Goal: Task Accomplishment & Management: Use online tool/utility

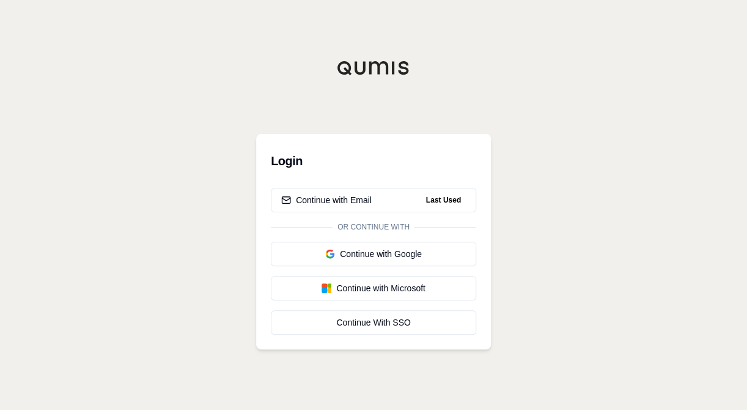
click at [358, 191] on button "Continue with Email Last Used" at bounding box center [373, 200] width 205 height 24
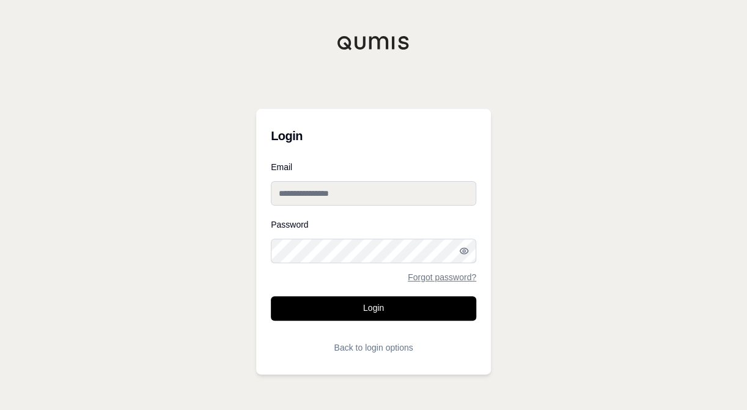
click at [406, 197] on input "Email" at bounding box center [373, 193] width 205 height 24
type input "**********"
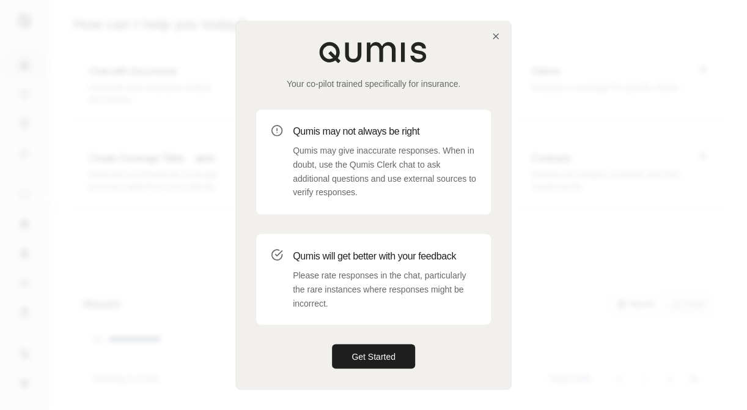
click at [374, 363] on button "Get Started" at bounding box center [373, 356] width 83 height 24
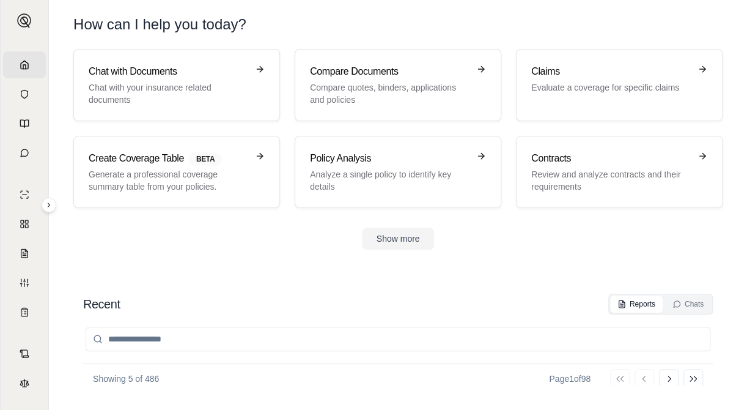
click at [179, 98] on p "Chat with your insurance related documents" at bounding box center [168, 93] width 159 height 24
click at [631, 77] on h3 "Claims" at bounding box center [610, 71] width 159 height 15
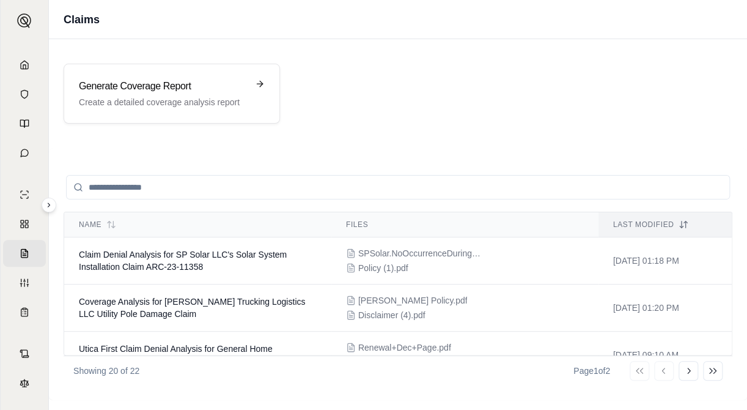
click at [149, 85] on h3 "Generate Coverage Report" at bounding box center [163, 86] width 169 height 15
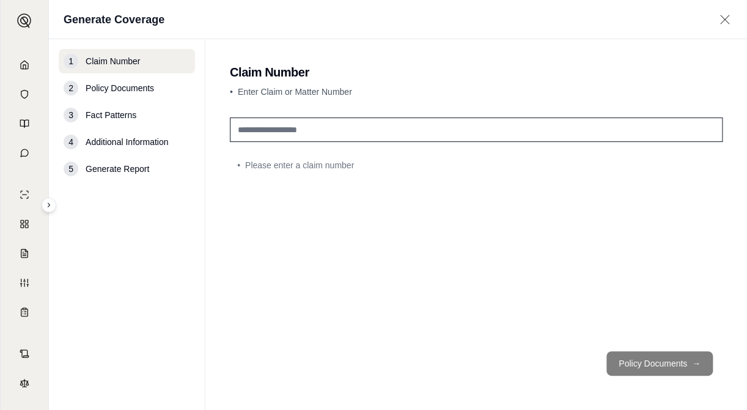
click at [361, 131] on input "text" at bounding box center [476, 129] width 493 height 24
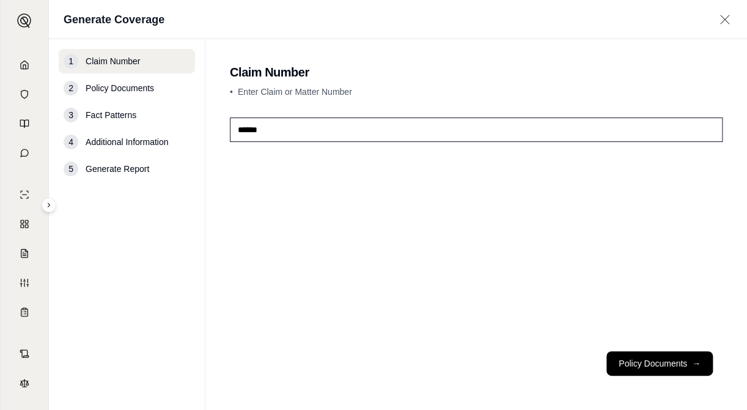
paste input "*******"
type input "**********"
click at [682, 365] on button "Policy Documents →" at bounding box center [659, 363] width 106 height 24
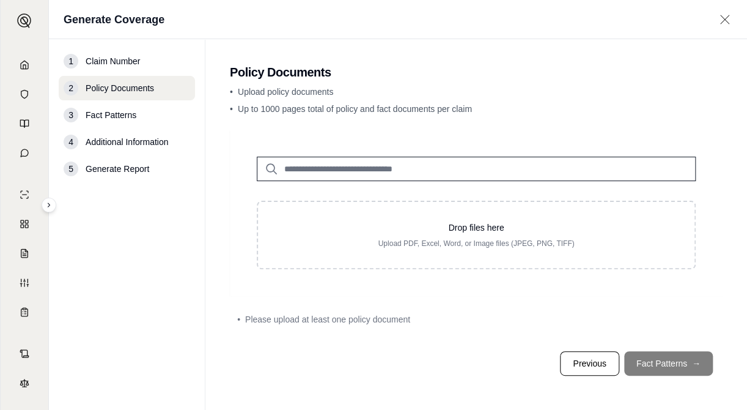
click at [465, 245] on p "Upload PDF, Excel, Word, or Image files (JPEG, PNG, TIFF)" at bounding box center [476, 243] width 397 height 10
type input "**********"
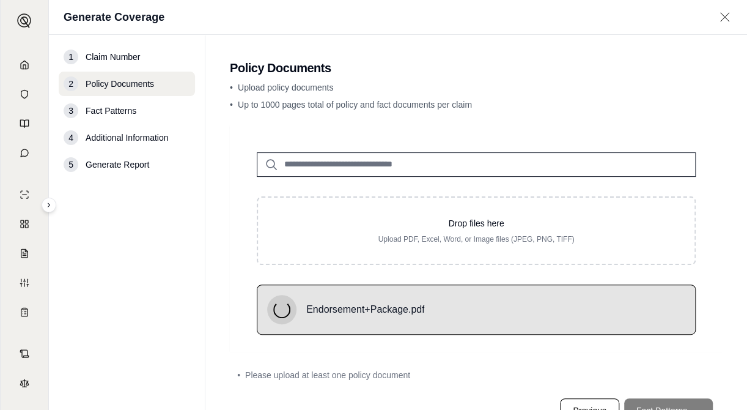
click at [421, 319] on div "Endorsement+Package.pdf" at bounding box center [345, 309] width 157 height 29
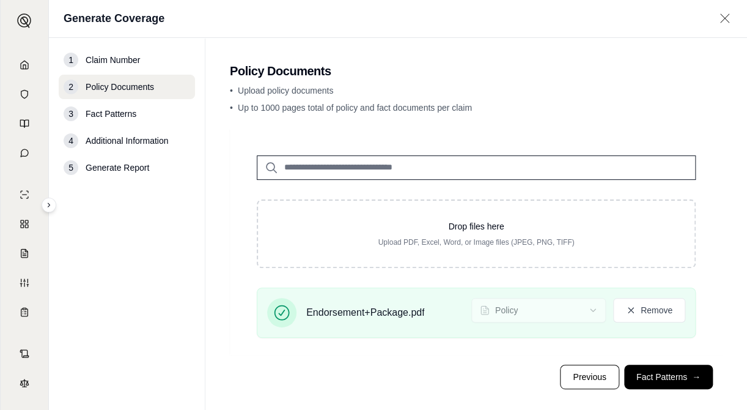
click at [643, 303] on button "Remove" at bounding box center [649, 310] width 72 height 24
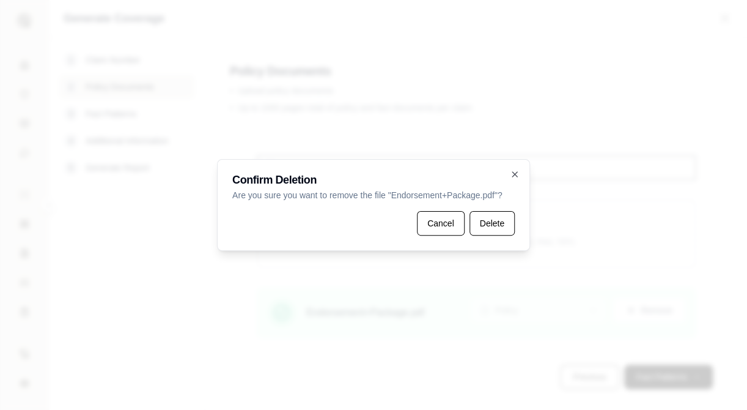
click at [480, 223] on button "Delete" at bounding box center [491, 223] width 45 height 24
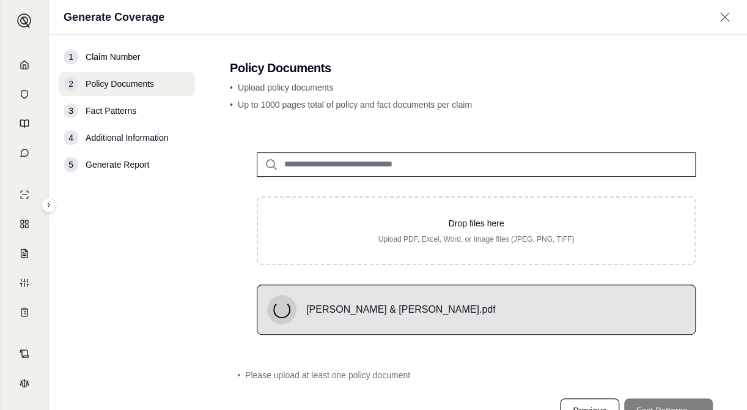
scroll to position [46, 0]
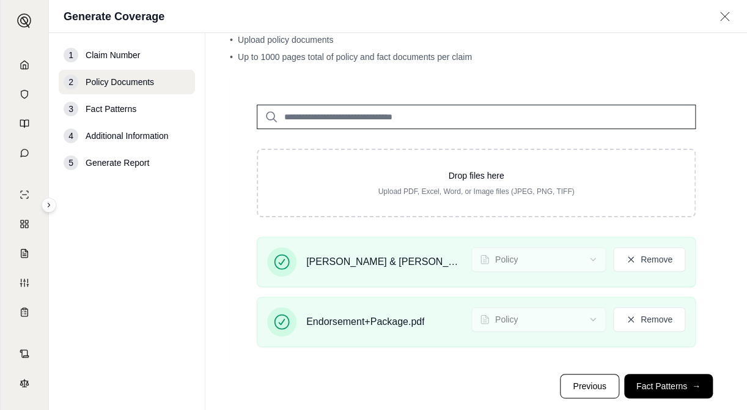
click at [663, 370] on footer "Previous Fact Patterns →" at bounding box center [476, 386] width 493 height 44
click at [626, 321] on icon at bounding box center [631, 319] width 10 height 10
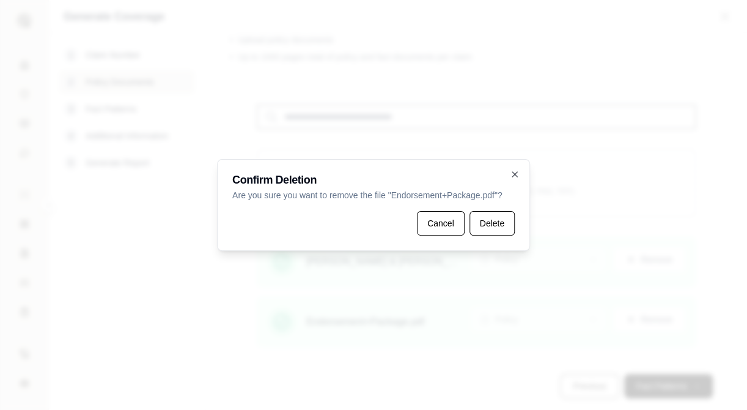
click at [496, 227] on button "Delete" at bounding box center [491, 223] width 45 height 24
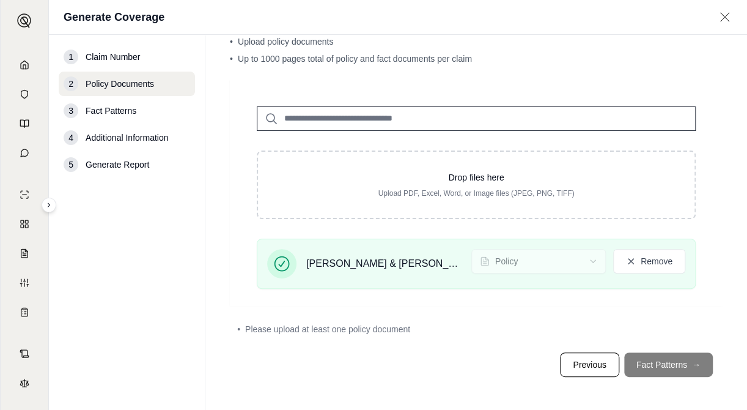
click at [694, 270] on div "[PERSON_NAME] & [PERSON_NAME].pdf Policy Remove" at bounding box center [476, 268] width 478 height 60
click at [367, 270] on span "[PERSON_NAME] & [PERSON_NAME].pdf" at bounding box center [383, 263] width 155 height 15
click at [366, 268] on span "[PERSON_NAME] & [PERSON_NAME].pdf" at bounding box center [383, 263] width 155 height 15
click at [638, 382] on footer "Previous Fact Patterns →" at bounding box center [476, 364] width 493 height 44
click at [632, 368] on footer "Previous Fact Patterns →" at bounding box center [476, 364] width 493 height 44
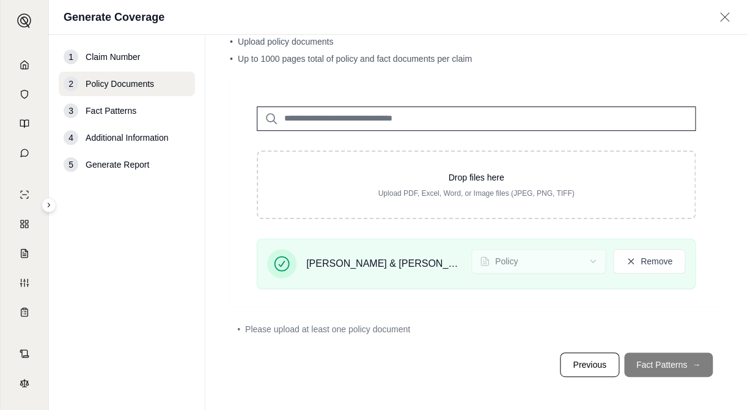
click at [644, 271] on button "Remove" at bounding box center [649, 261] width 72 height 24
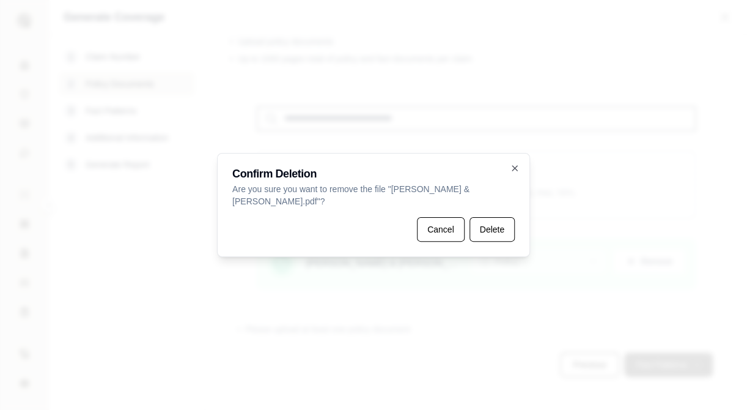
click at [484, 224] on button "Delete" at bounding box center [491, 229] width 45 height 24
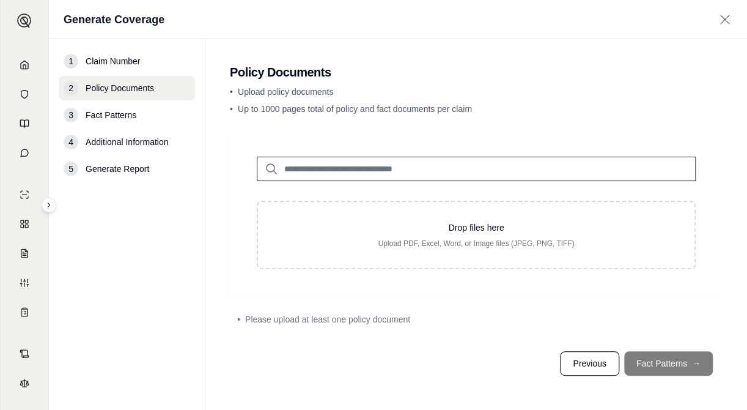
click at [411, 221] on p "Drop files here" at bounding box center [476, 227] width 397 height 12
type input "**********"
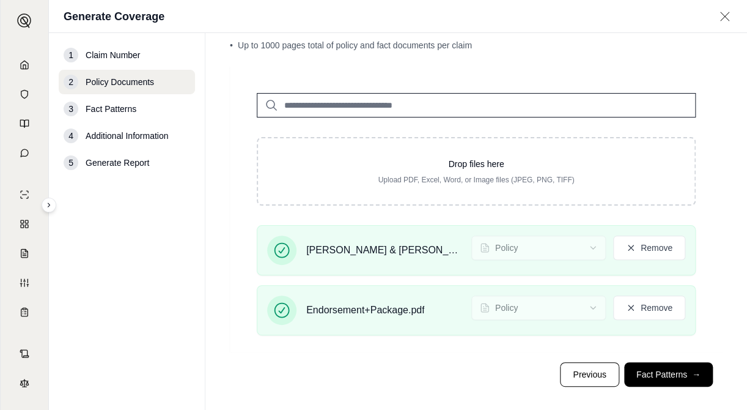
scroll to position [67, 0]
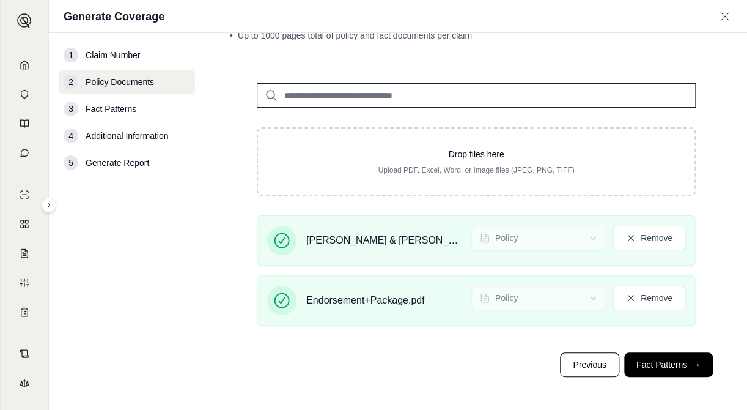
click at [628, 301] on button "Remove" at bounding box center [649, 297] width 72 height 24
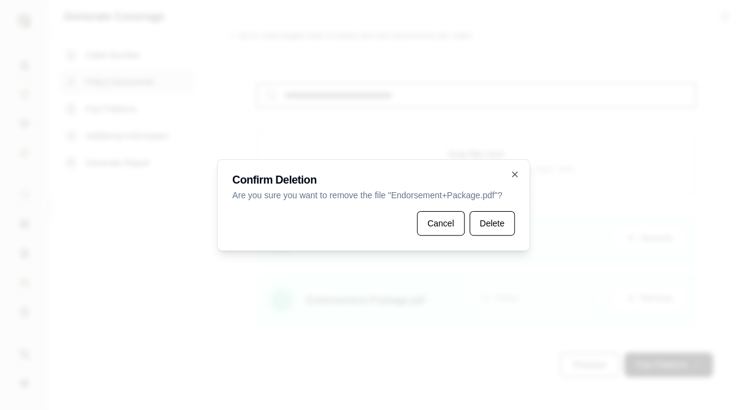
click at [493, 229] on button "Delete" at bounding box center [491, 223] width 45 height 24
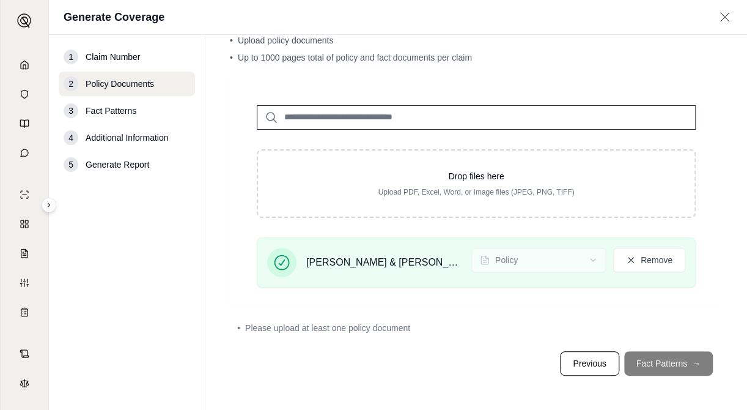
scroll to position [46, 0]
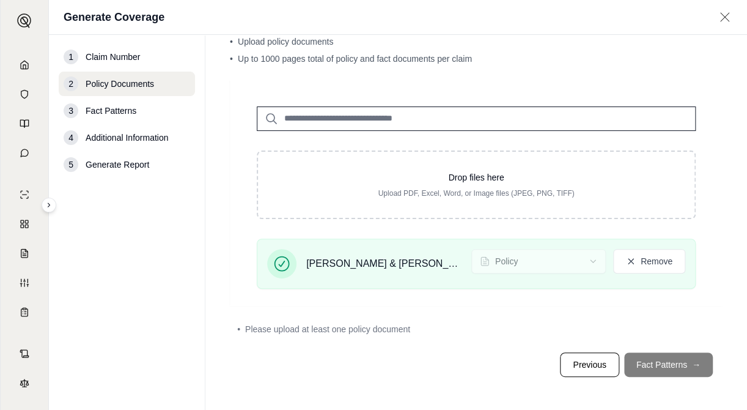
click at [650, 368] on footer "Previous Fact Patterns →" at bounding box center [476, 364] width 493 height 44
click at [633, 255] on button "Remove" at bounding box center [649, 261] width 72 height 24
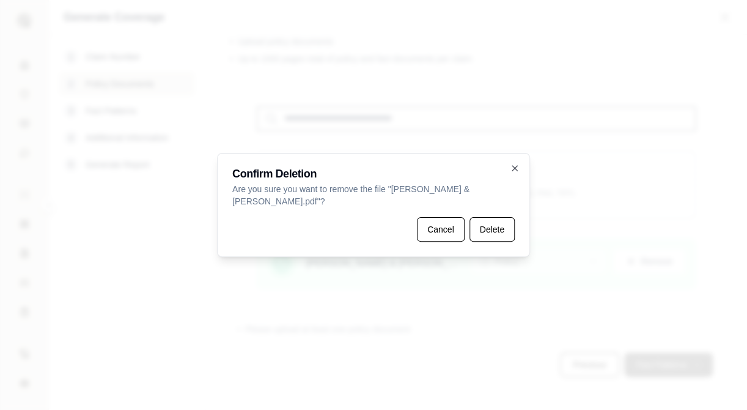
click at [493, 224] on button "Delete" at bounding box center [491, 229] width 45 height 24
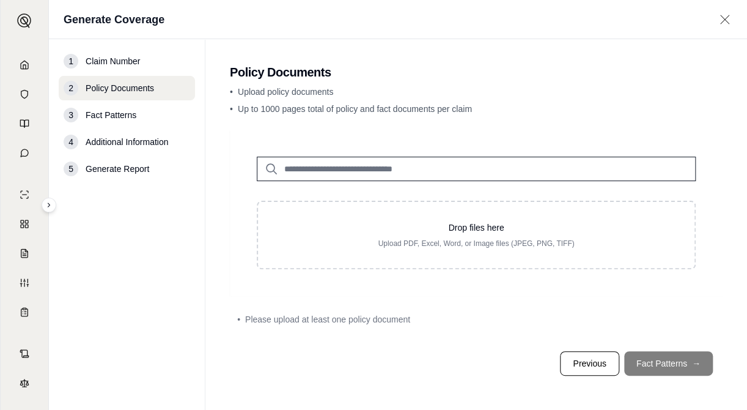
scroll to position [0, 0]
click at [430, 201] on div "Drop files here Upload PDF, Excel, Word, or Image files (JPEG, PNG, TIFF)" at bounding box center [476, 235] width 439 height 68
type input "**********"
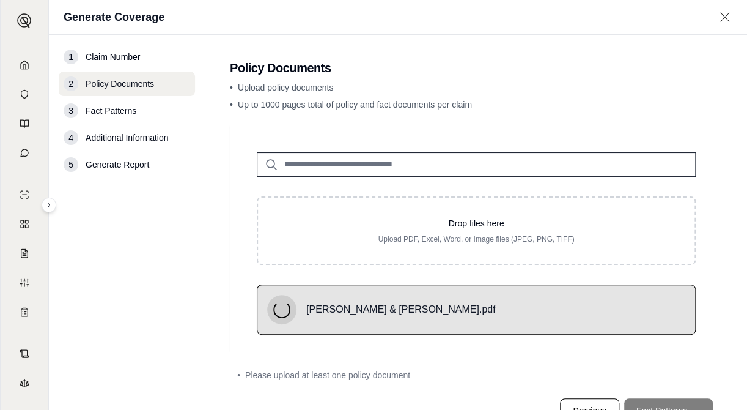
scroll to position [46, 0]
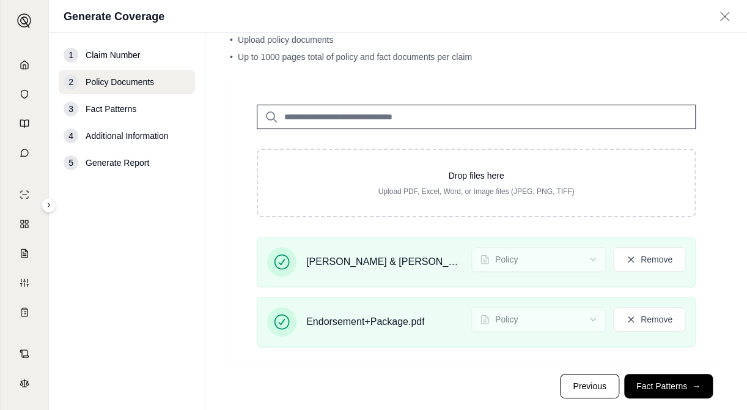
click at [648, 380] on button "Fact Patterns →" at bounding box center [668, 386] width 89 height 24
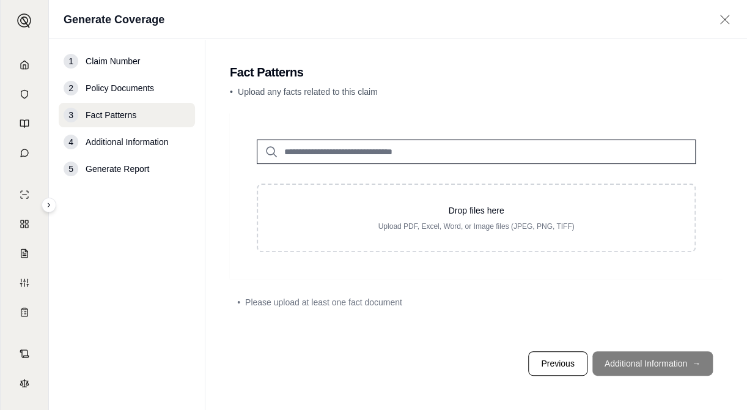
click at [477, 264] on div "Drop files here Upload PDF, Excel, Word, or Image files (JPEG, PNG, TIFF)" at bounding box center [476, 195] width 493 height 166
click at [476, 230] on div "Drop files here Upload PDF, Excel, Word, or Image files (JPEG, PNG, TIFF)" at bounding box center [476, 217] width 439 height 68
type input "**********"
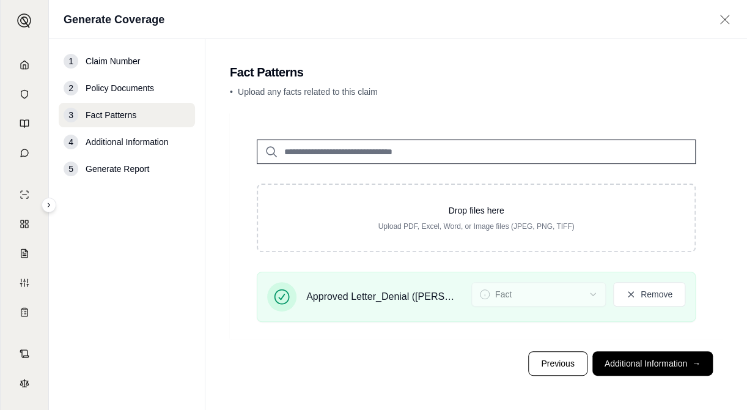
click at [656, 365] on button "Additional Information →" at bounding box center [652, 363] width 120 height 24
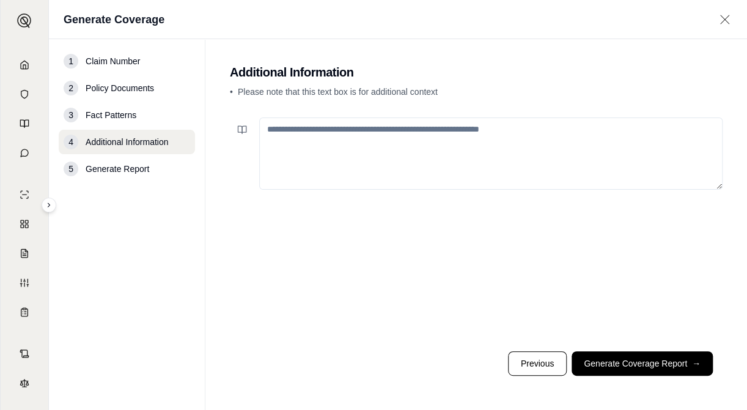
click at [348, 131] on textarea at bounding box center [490, 153] width 463 height 72
click at [343, 128] on textarea at bounding box center [490, 153] width 463 height 72
paste textarea "**********"
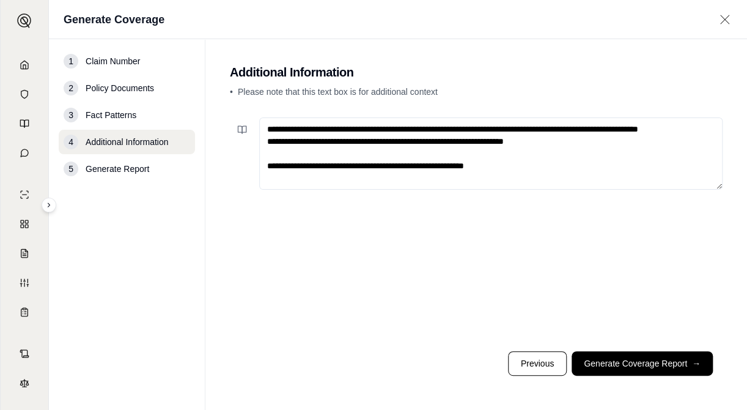
scroll to position [6, 0]
type textarea "**********"
click at [633, 370] on button "Generate Coverage Report →" at bounding box center [642, 363] width 141 height 24
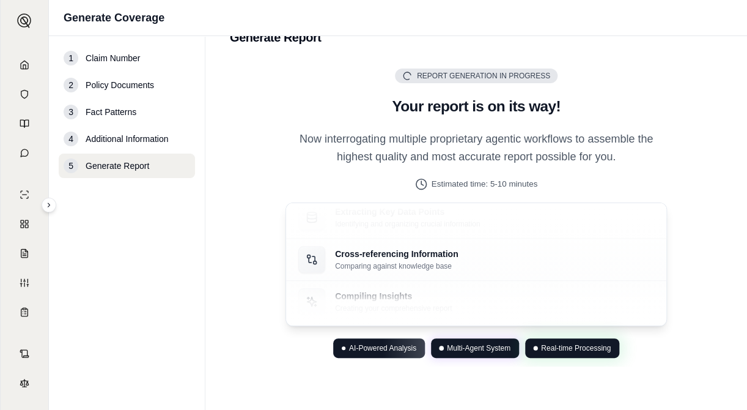
scroll to position [0, 0]
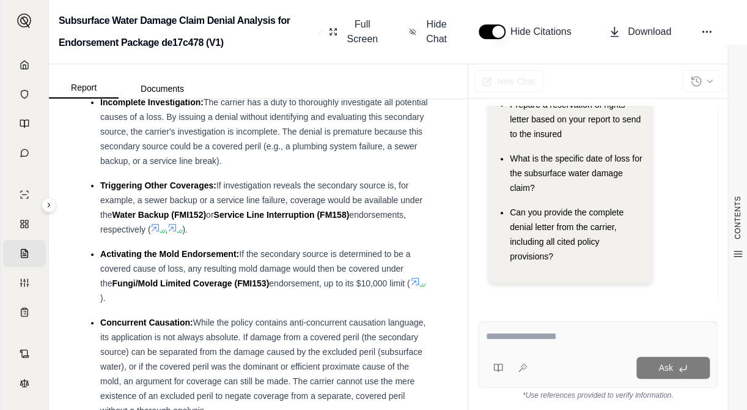
scroll to position [2017, 0]
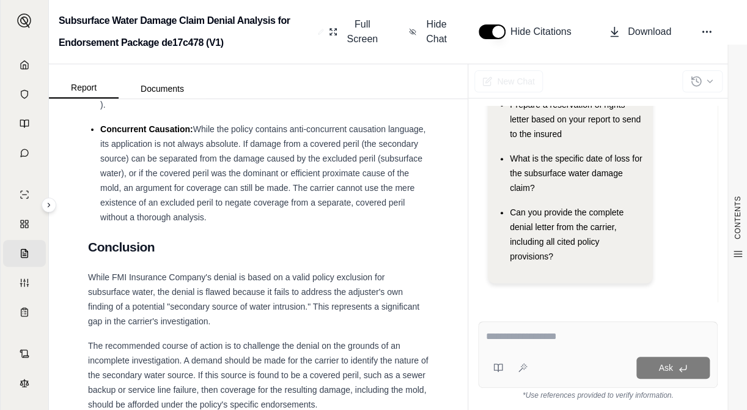
click at [650, 22] on button "Download" at bounding box center [639, 32] width 73 height 24
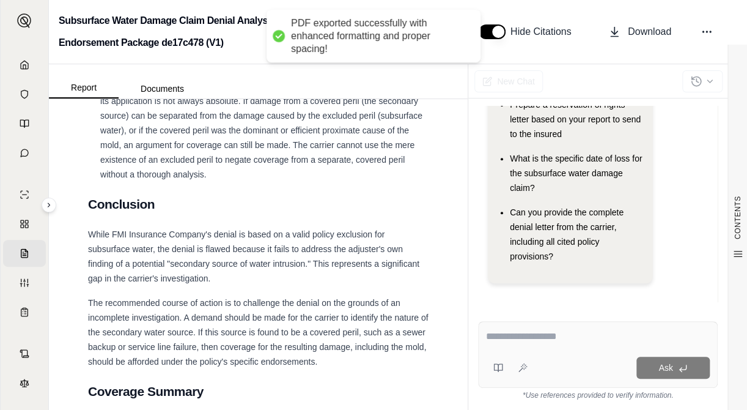
scroll to position [2078, 0]
